Goal: Transaction & Acquisition: Purchase product/service

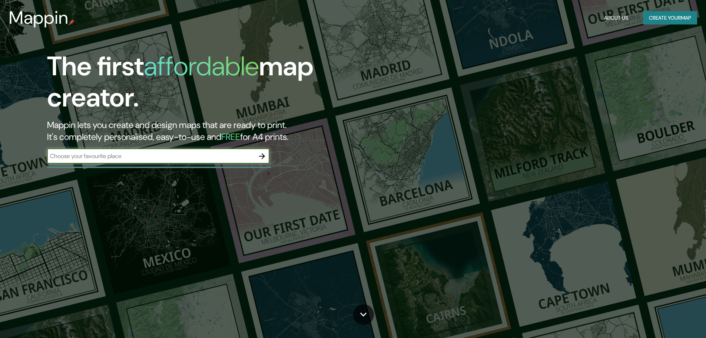
type input "san pedro sula honduras"
click at [265, 154] on icon "button" at bounding box center [262, 156] width 9 height 9
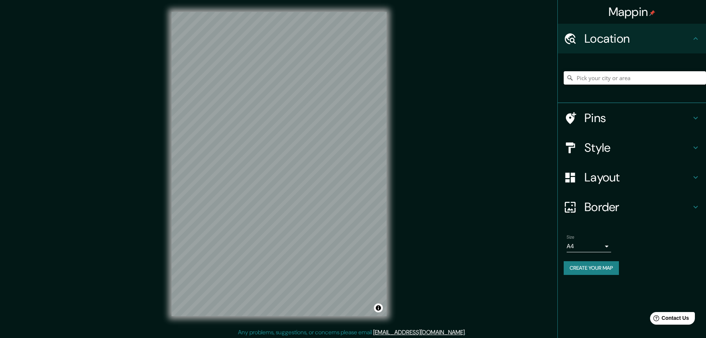
click at [614, 76] on input "Pick your city or area" at bounding box center [635, 77] width 142 height 13
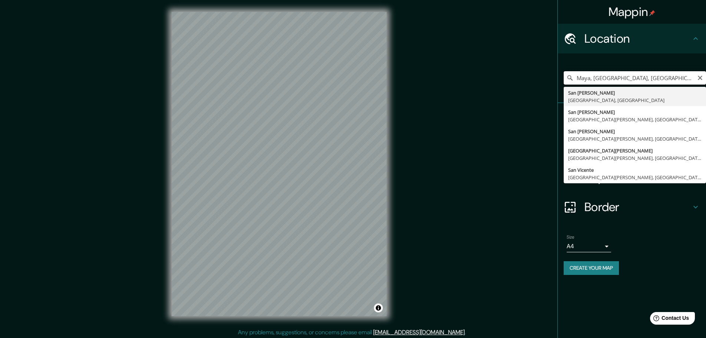
click at [614, 76] on input "Maya, Región de Lac, Chad" at bounding box center [635, 77] width 142 height 13
type input "San Pedro Sula, Departamento de Cortés, Honduras"
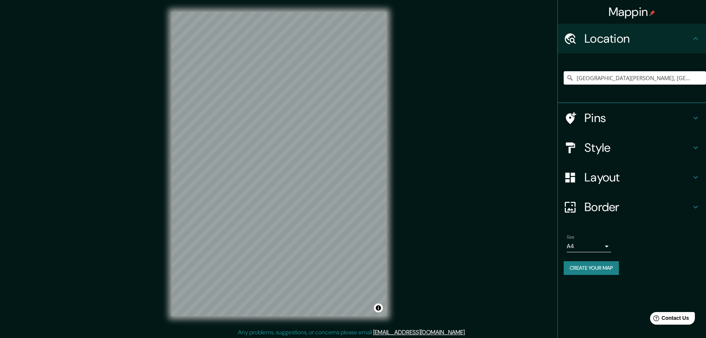
click at [689, 147] on h4 "Style" at bounding box center [637, 147] width 107 height 15
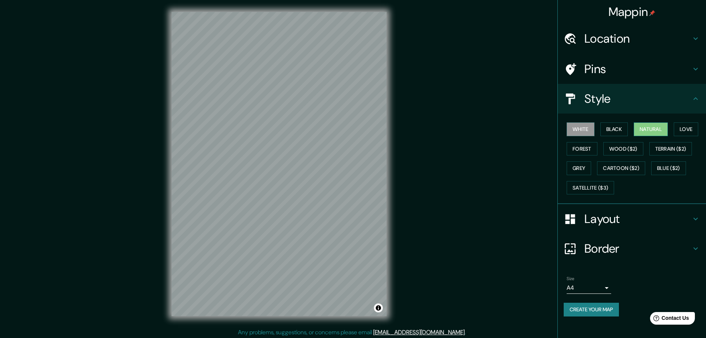
click at [647, 128] on button "Natural" at bounding box center [651, 129] width 34 height 14
click at [697, 95] on icon at bounding box center [695, 98] width 9 height 9
click at [641, 38] on h4 "Location" at bounding box center [637, 38] width 107 height 15
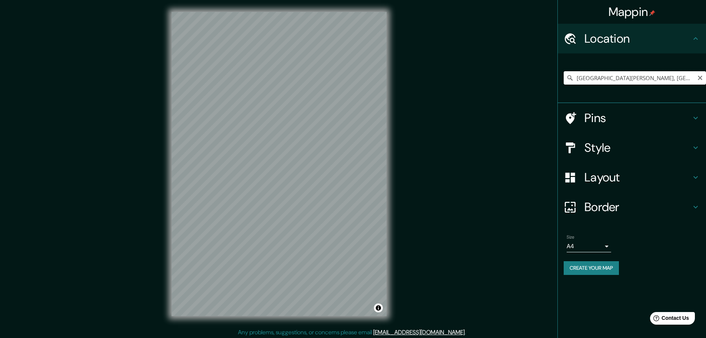
click at [643, 74] on input "San Pedro Sula, Departamento de Cortés, Honduras" at bounding box center [635, 77] width 142 height 13
click at [660, 74] on input "San Pedro Sula, Departamento de Cortés, Honduras" at bounding box center [635, 77] width 142 height 13
click at [702, 80] on icon "Clear" at bounding box center [700, 78] width 6 height 6
click at [627, 79] on input "Pick your city or area" at bounding box center [635, 77] width 142 height 13
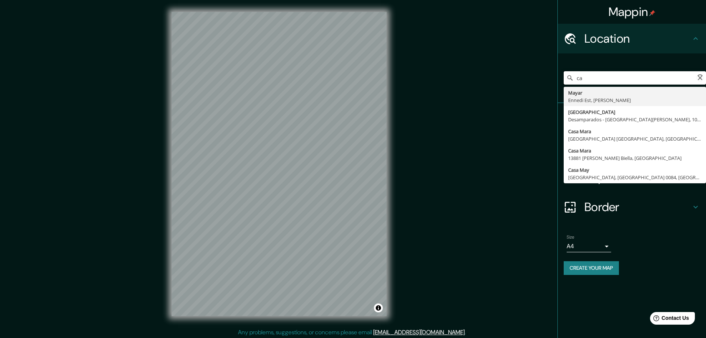
type input "c"
type input "m"
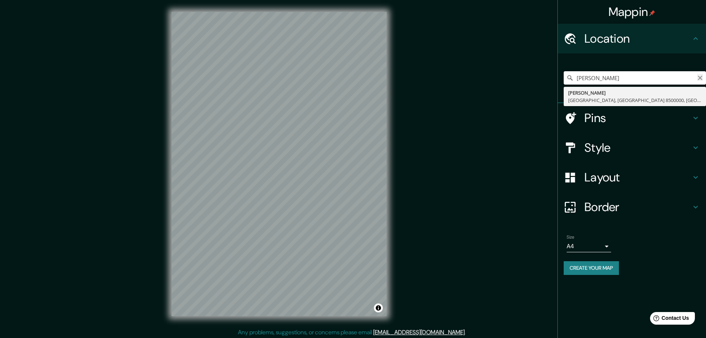
type input "villas mackay"
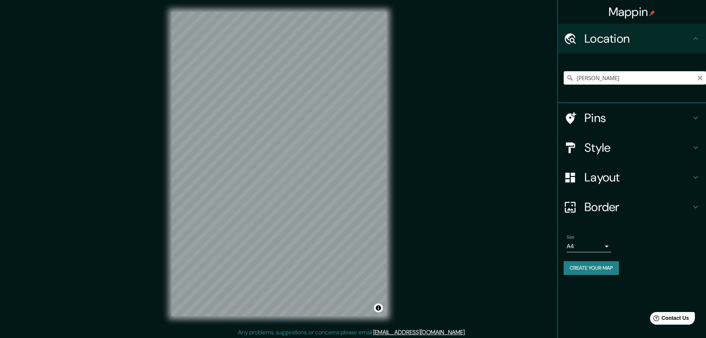
click at [701, 77] on icon "Clear" at bounding box center [700, 78] width 4 height 4
click at [630, 152] on h4 "Style" at bounding box center [637, 147] width 107 height 15
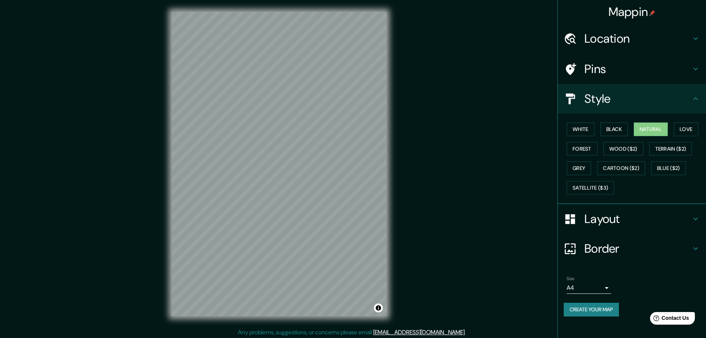
click at [516, 148] on div "Mappin Location Mac Kay Quinta Normal, Región Metropolitana de Santiago 8500000…" at bounding box center [353, 169] width 706 height 339
click at [699, 101] on icon at bounding box center [695, 98] width 9 height 9
click at [698, 99] on icon at bounding box center [695, 98] width 9 height 9
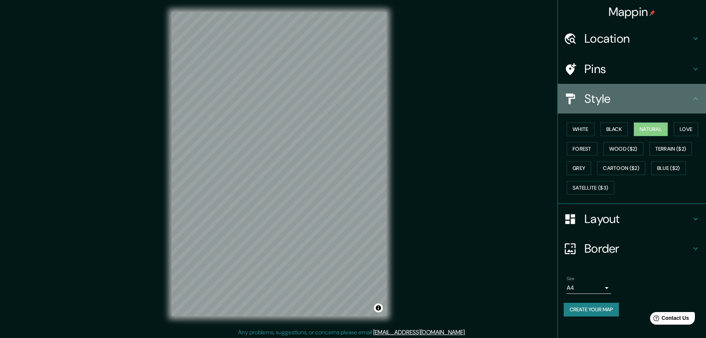
click at [683, 97] on h4 "Style" at bounding box center [637, 98] width 107 height 15
click at [609, 96] on h4 "Style" at bounding box center [637, 98] width 107 height 15
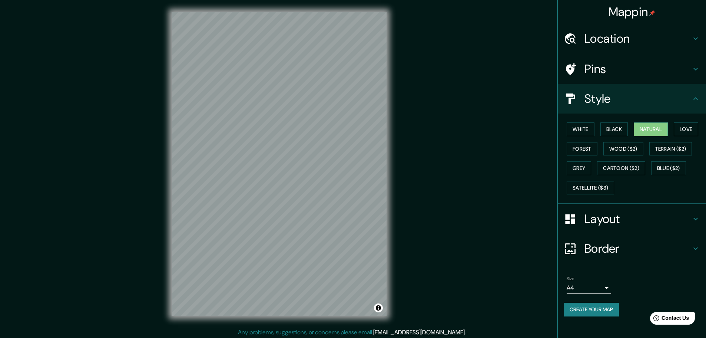
click at [524, 104] on div "Mappin Location Mac Kay Quinta Normal, Región Metropolitana de Santiago 8500000…" at bounding box center [353, 169] width 706 height 339
click at [696, 92] on div "Style" at bounding box center [632, 99] width 148 height 30
click at [451, 81] on div "Mappin Location Mac Kay Quinta Normal, Región Metropolitana de Santiago 8500000…" at bounding box center [353, 169] width 706 height 339
click at [206, 331] on div "Mappin Location Mac Kay Quinta Normal, Región Metropolitana de Santiago 8500000…" at bounding box center [353, 169] width 706 height 339
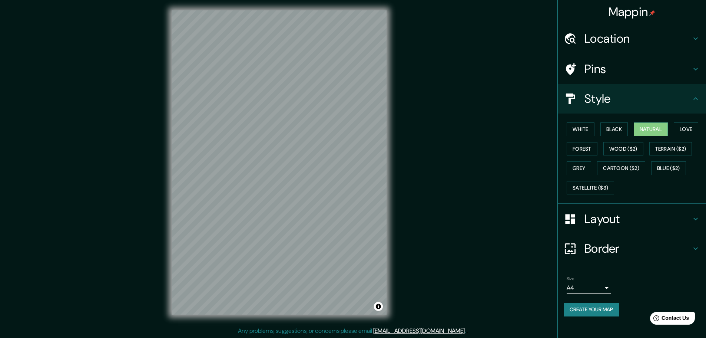
scroll to position [2, 0]
click at [588, 306] on button "Create your map" at bounding box center [591, 309] width 55 height 14
click at [597, 303] on button "Create your map" at bounding box center [591, 309] width 55 height 14
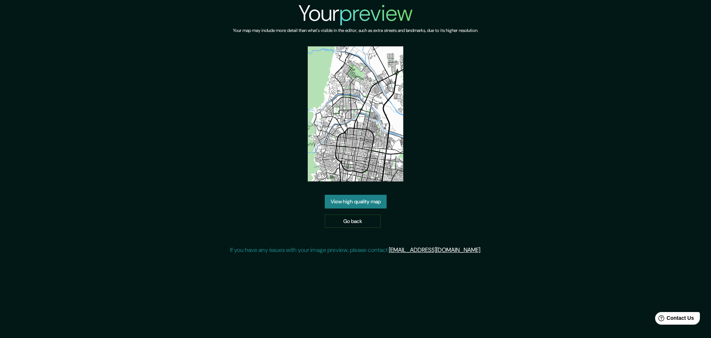
click at [365, 205] on link "View high quality map" at bounding box center [356, 202] width 62 height 14
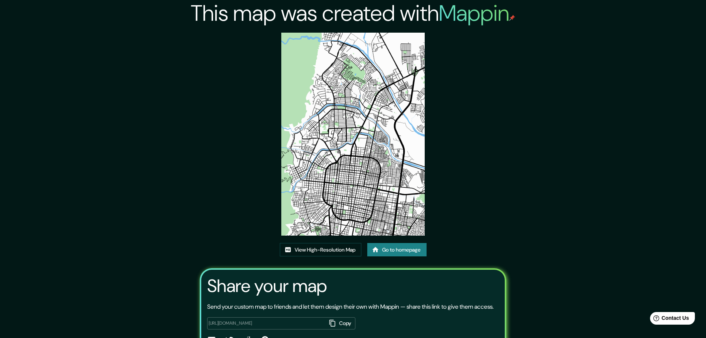
click at [352, 167] on img at bounding box center [352, 134] width 143 height 203
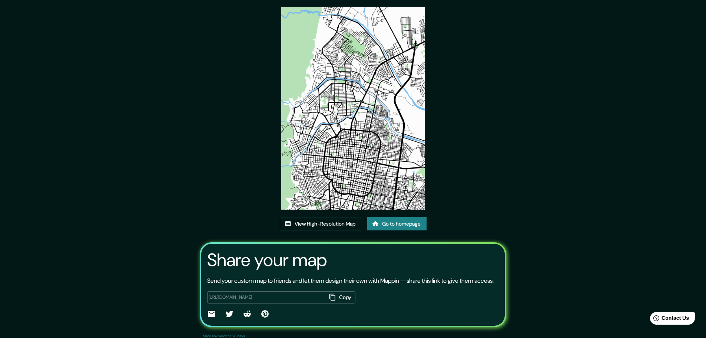
scroll to position [37, 0]
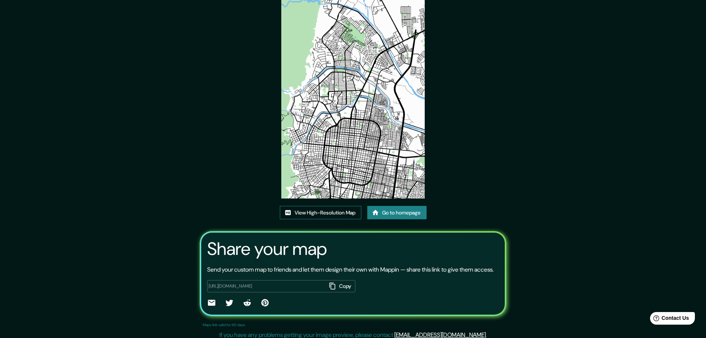
click at [325, 212] on link "View High-Resolution Map" at bounding box center [321, 213] width 82 height 14
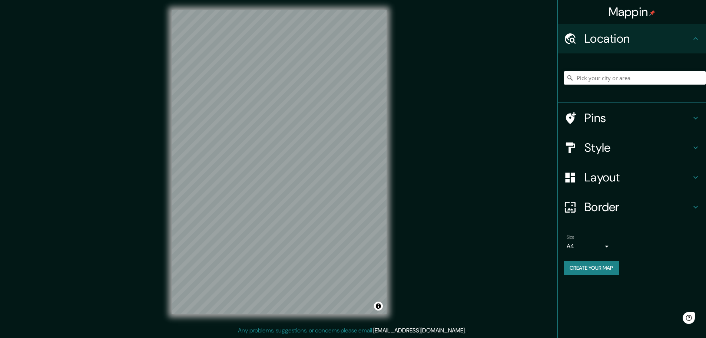
scroll to position [2, 0]
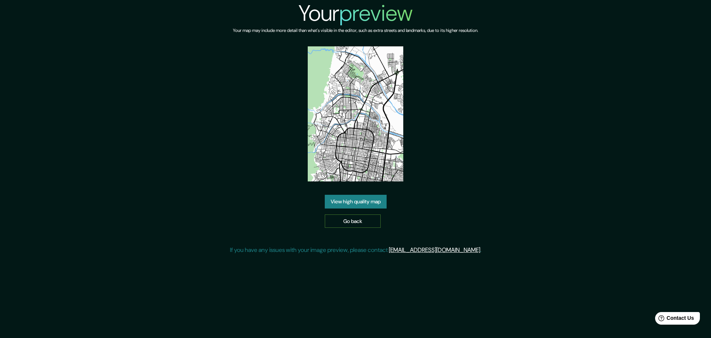
click at [370, 218] on link "Go back" at bounding box center [353, 221] width 56 height 14
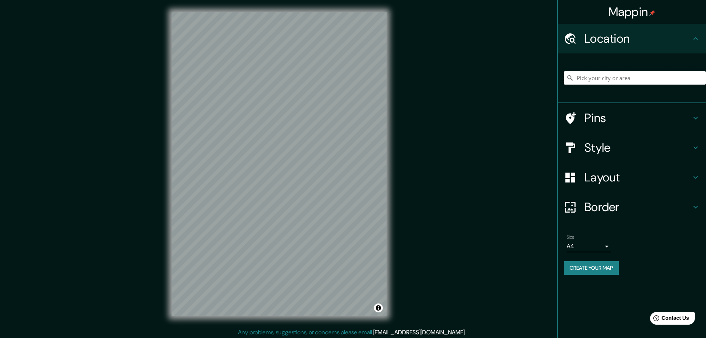
click at [665, 83] on input "Pick your city or area" at bounding box center [635, 77] width 142 height 13
type input "San Pedro Sula, Departamento de Cortés, Honduras"
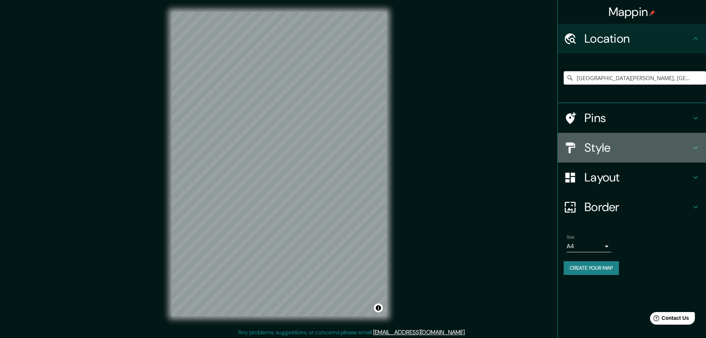
click at [634, 154] on h4 "Style" at bounding box center [637, 147] width 107 height 15
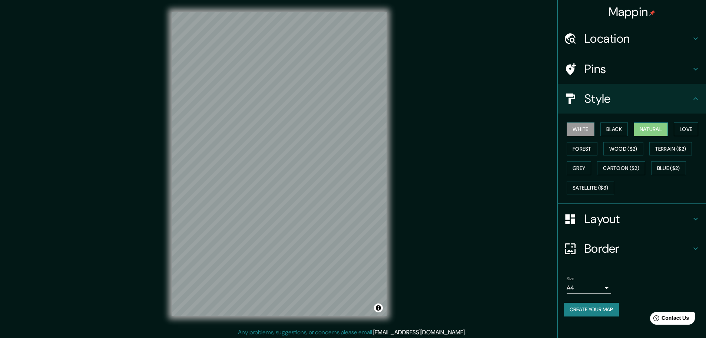
click at [661, 123] on button "Natural" at bounding box center [651, 129] width 34 height 14
click at [471, 142] on div "Mappin Location San Pedro Sula, Departamento de Cortés, Honduras San Pedro Sula…" at bounding box center [353, 169] width 706 height 339
click at [595, 305] on button "Create your map" at bounding box center [591, 309] width 55 height 14
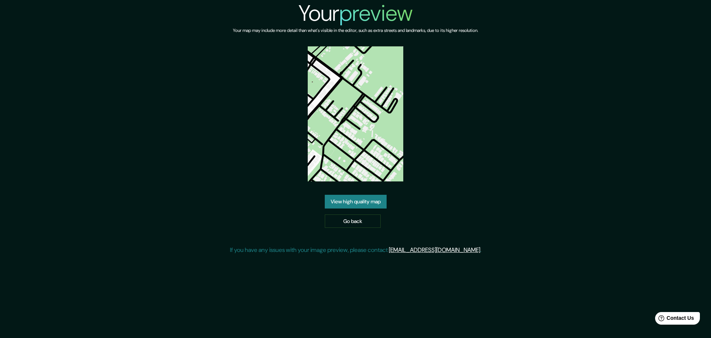
click at [363, 193] on div "Your preview Your map may include more detail than what's visible in the editor…" at bounding box center [356, 130] width 252 height 260
click at [361, 198] on link "View high quality map" at bounding box center [356, 202] width 62 height 14
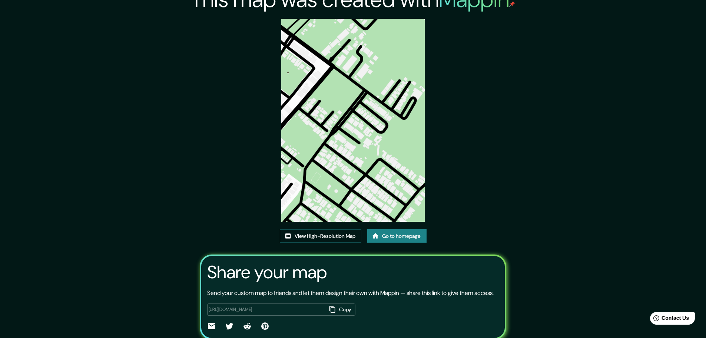
scroll to position [13, 0]
click at [356, 129] on img at bounding box center [352, 120] width 143 height 203
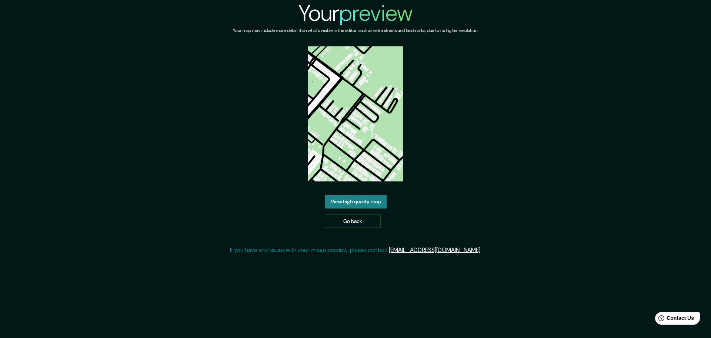
drag, startPoint x: 374, startPoint y: 202, endPoint x: 420, endPoint y: 213, distance: 47.3
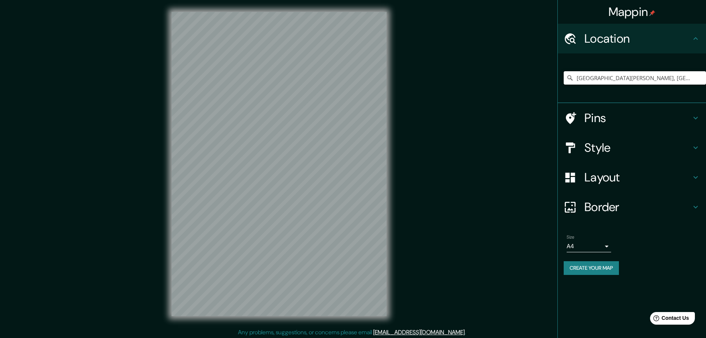
click at [668, 76] on input "[GEOGRAPHIC_DATA][PERSON_NAME], [GEOGRAPHIC_DATA][PERSON_NAME], [GEOGRAPHIC_DAT…" at bounding box center [635, 77] width 142 height 13
click at [688, 80] on input "[GEOGRAPHIC_DATA][PERSON_NAME], [GEOGRAPHIC_DATA][PERSON_NAME], [GEOGRAPHIC_DAT…" at bounding box center [635, 77] width 142 height 13
click at [647, 178] on h4 "Layout" at bounding box center [637, 177] width 107 height 15
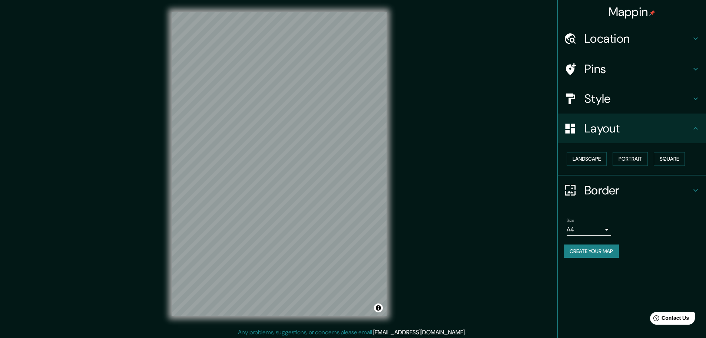
click at [636, 99] on h4 "Style" at bounding box center [637, 98] width 107 height 15
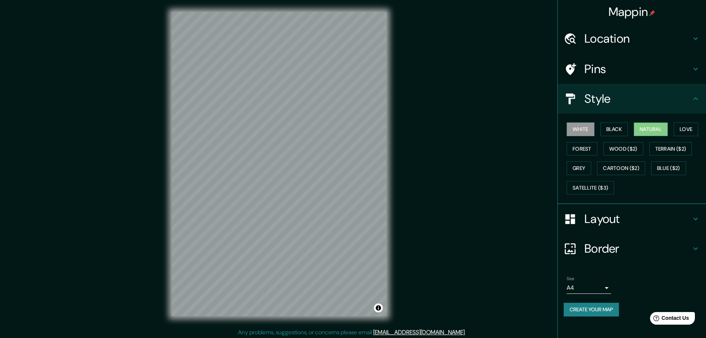
click at [662, 123] on button "Natural" at bounding box center [651, 129] width 34 height 14
click at [596, 310] on button "Create your map" at bounding box center [591, 309] width 55 height 14
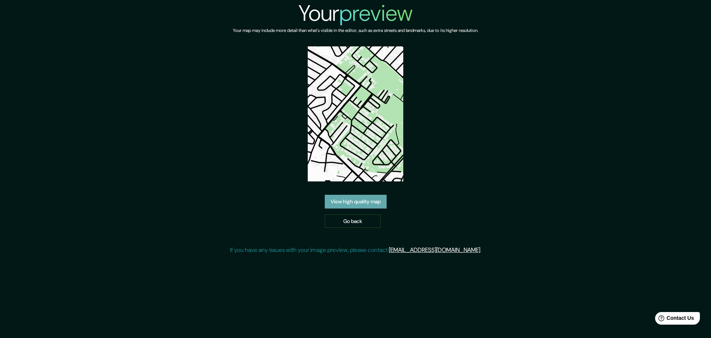
click at [335, 204] on link "View high quality map" at bounding box center [356, 202] width 62 height 14
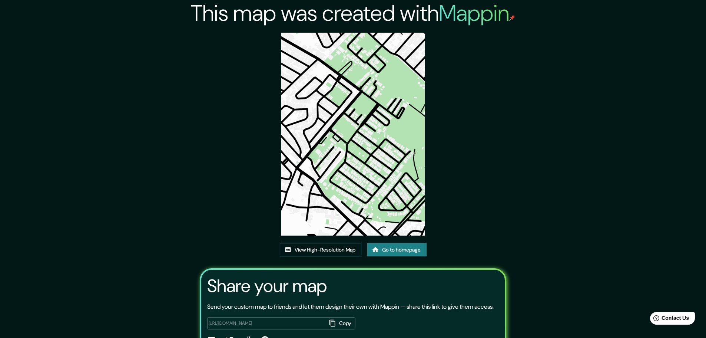
click at [354, 249] on link "View High-Resolution Map" at bounding box center [321, 250] width 82 height 14
